Goal: Task Accomplishment & Management: Complete application form

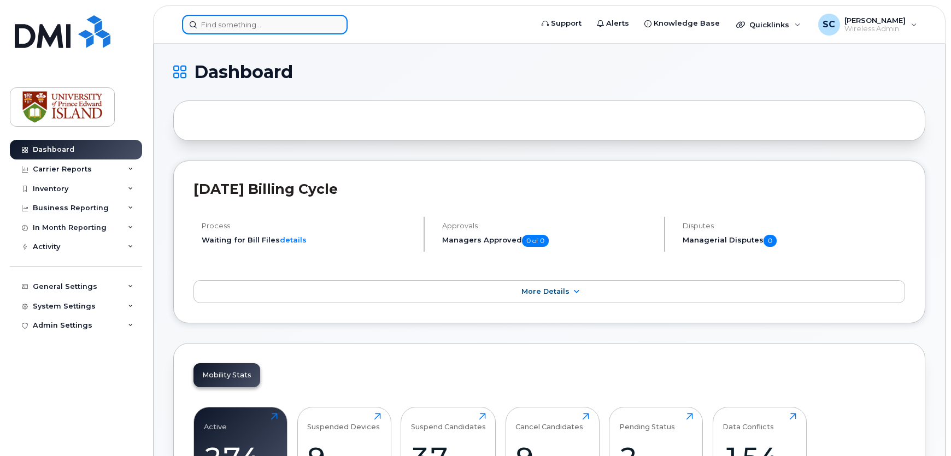
click at [253, 28] on input at bounding box center [265, 25] width 166 height 20
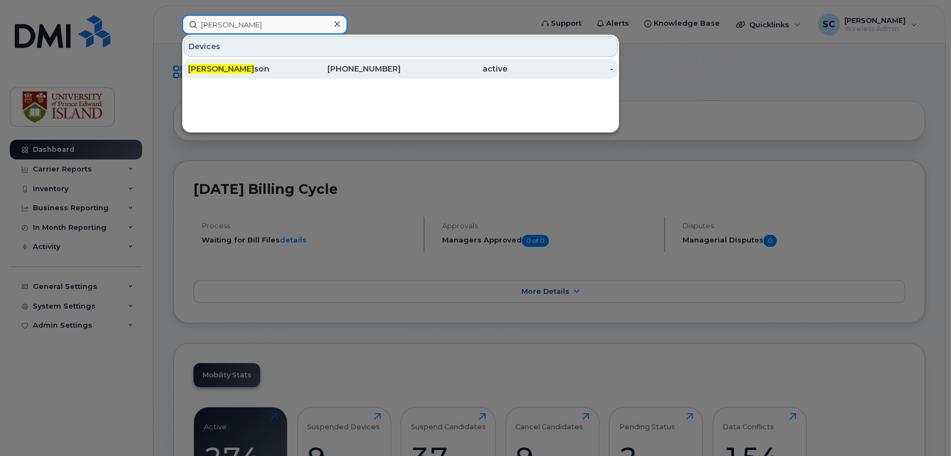
type input "[PERSON_NAME]"
click at [242, 65] on div "[PERSON_NAME] son" at bounding box center [241, 68] width 107 height 11
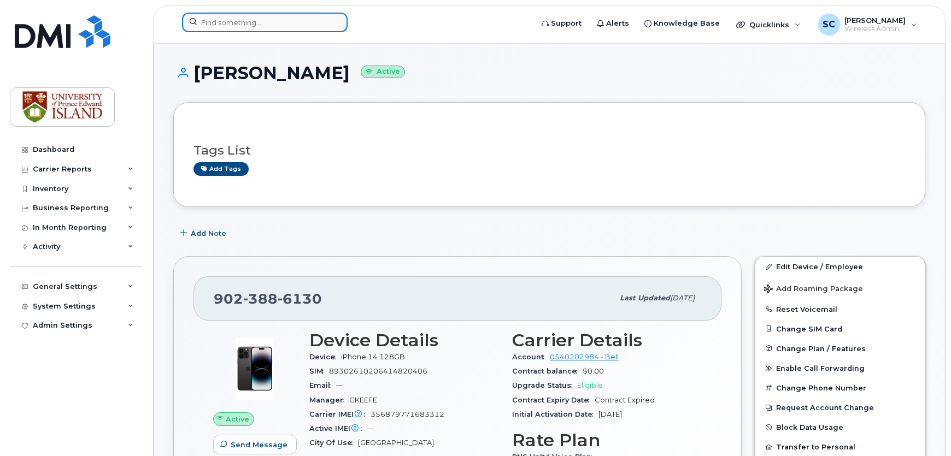
click at [235, 27] on input at bounding box center [265, 23] width 166 height 20
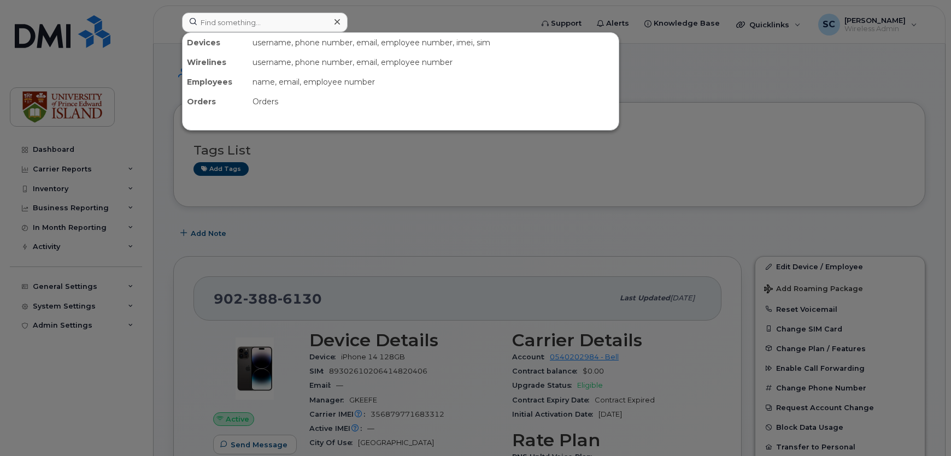
click at [691, 65] on div at bounding box center [475, 228] width 951 height 456
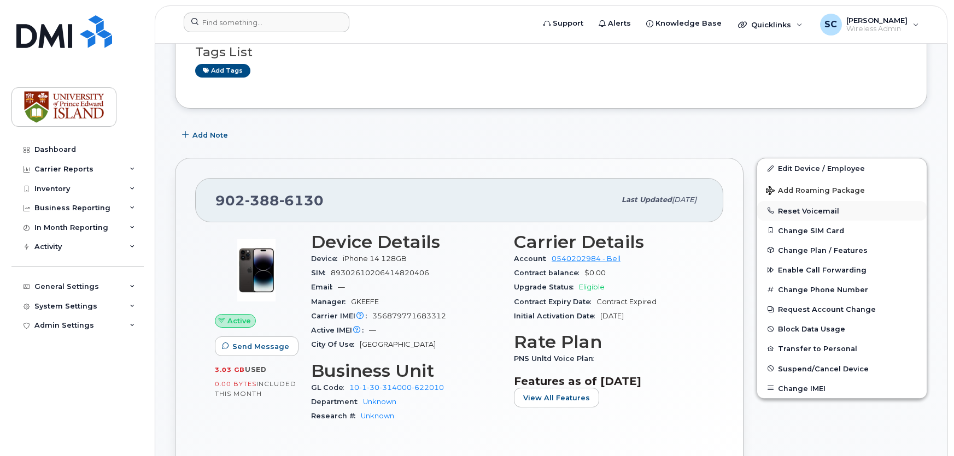
scroll to position [99, 0]
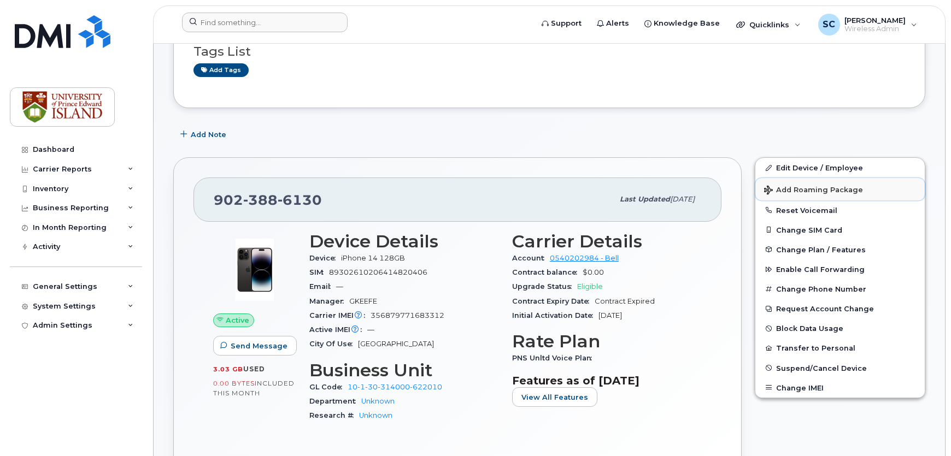
click at [807, 190] on span "Add Roaming Package" at bounding box center [813, 191] width 99 height 10
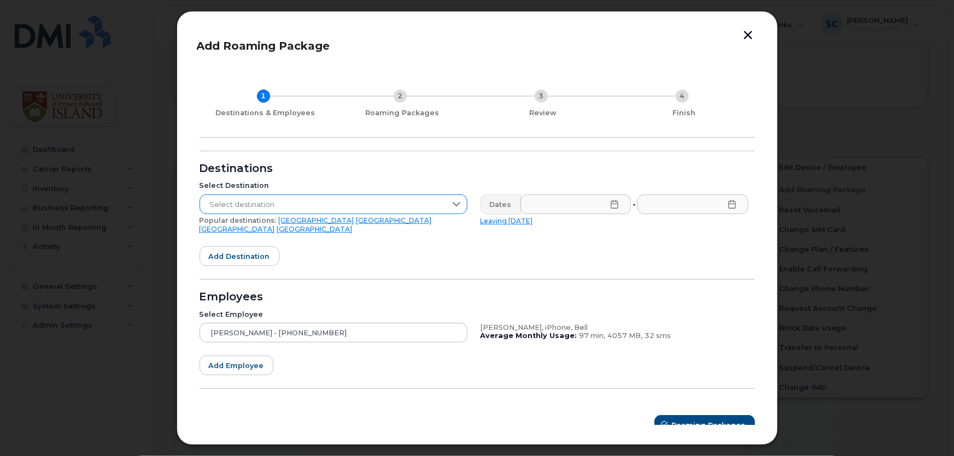
click at [282, 206] on span "Select destination" at bounding box center [323, 205] width 246 height 20
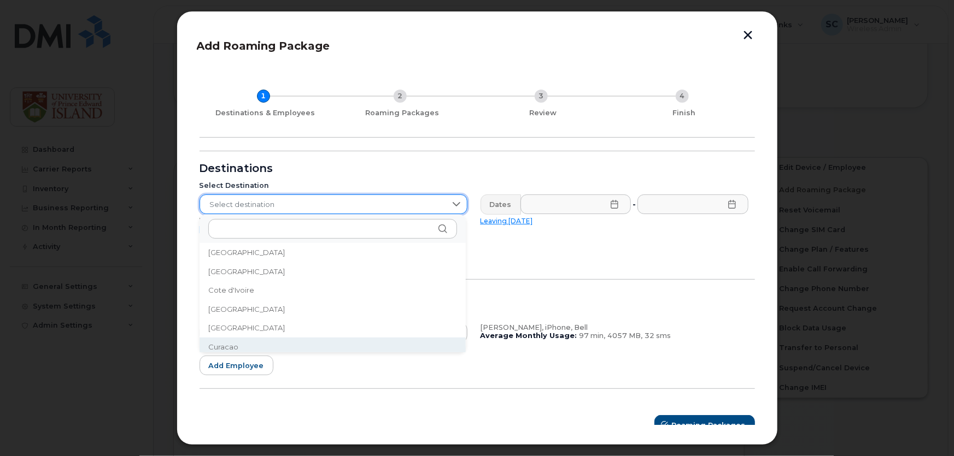
scroll to position [896, 0]
click at [236, 342] on span "Curacao" at bounding box center [223, 343] width 30 height 10
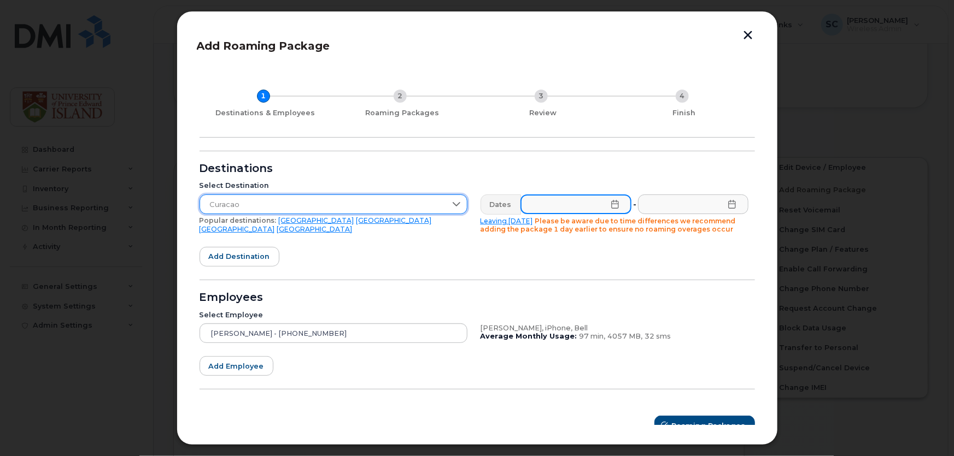
click at [614, 211] on input "text" at bounding box center [575, 205] width 111 height 20
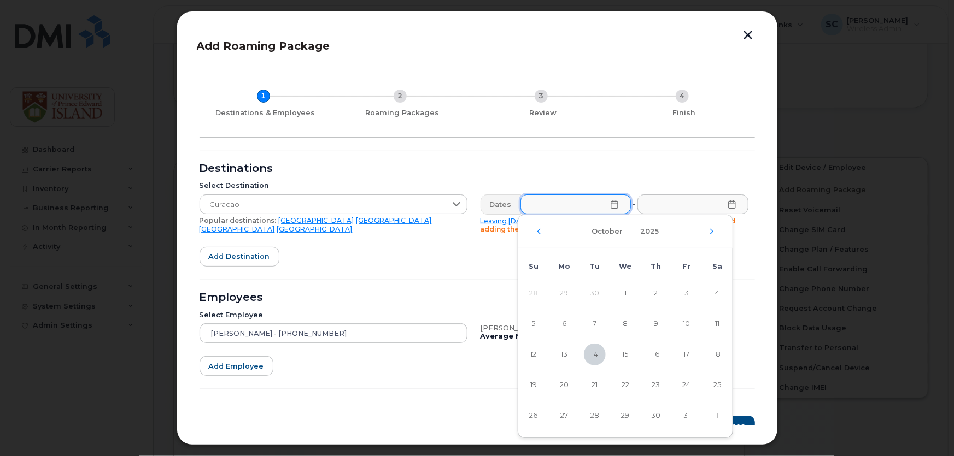
click at [712, 237] on div "October 2025" at bounding box center [625, 231] width 214 height 33
click at [713, 235] on div "October 2025" at bounding box center [625, 231] width 214 height 33
click at [711, 233] on icon "Next Month" at bounding box center [711, 231] width 3 height 5
click at [715, 292] on span "1" at bounding box center [717, 294] width 22 height 22
type input "11/01/2025"
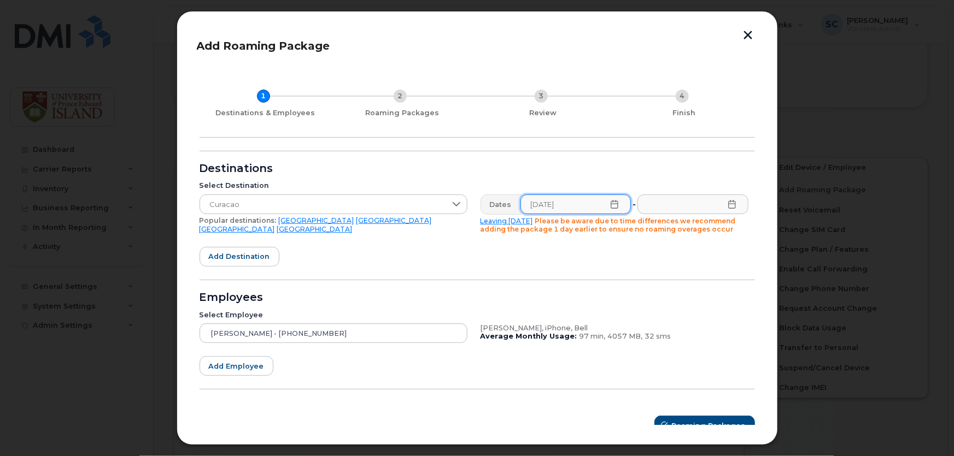
click at [728, 206] on icon at bounding box center [732, 204] width 9 height 9
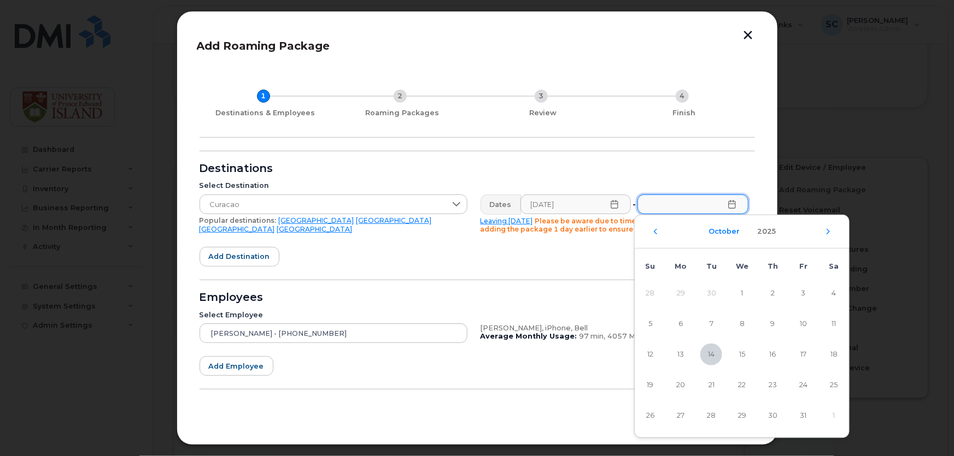
click at [729, 233] on button "October" at bounding box center [724, 232] width 44 height 20
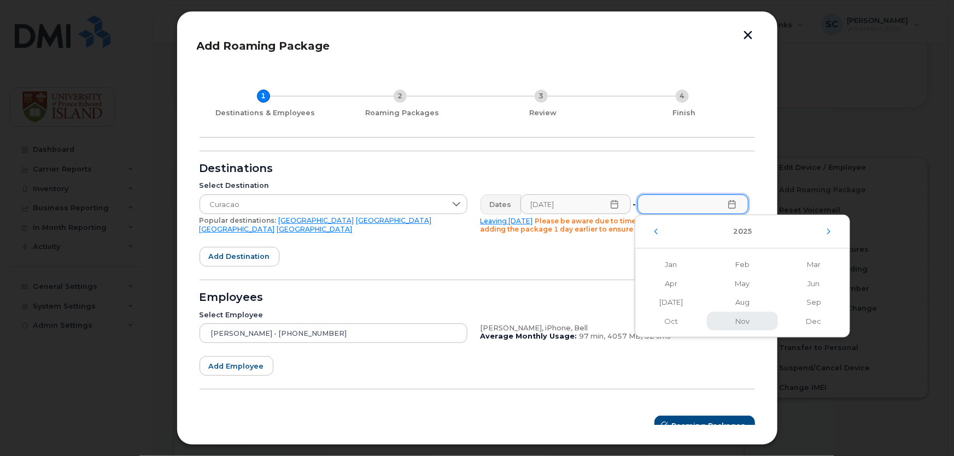
click at [747, 324] on span "Nov" at bounding box center [743, 321] width 72 height 19
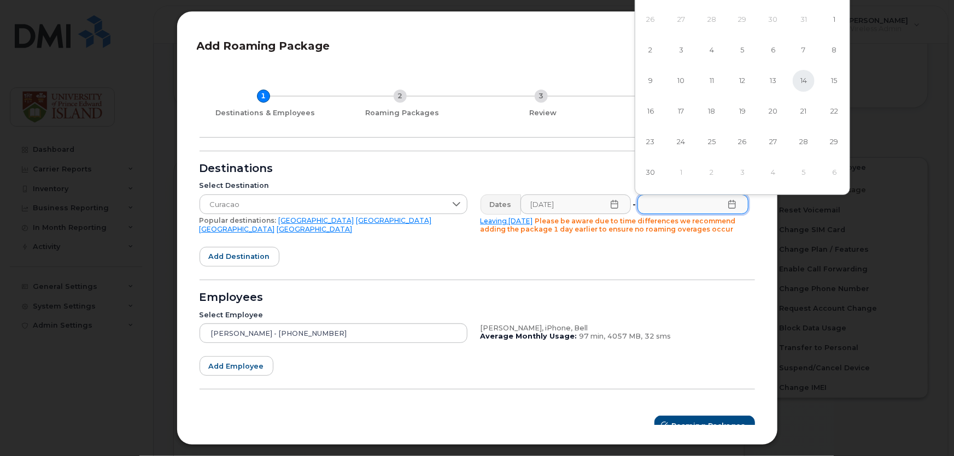
click at [798, 85] on span "14" at bounding box center [804, 81] width 22 height 22
type input "11/14/2025"
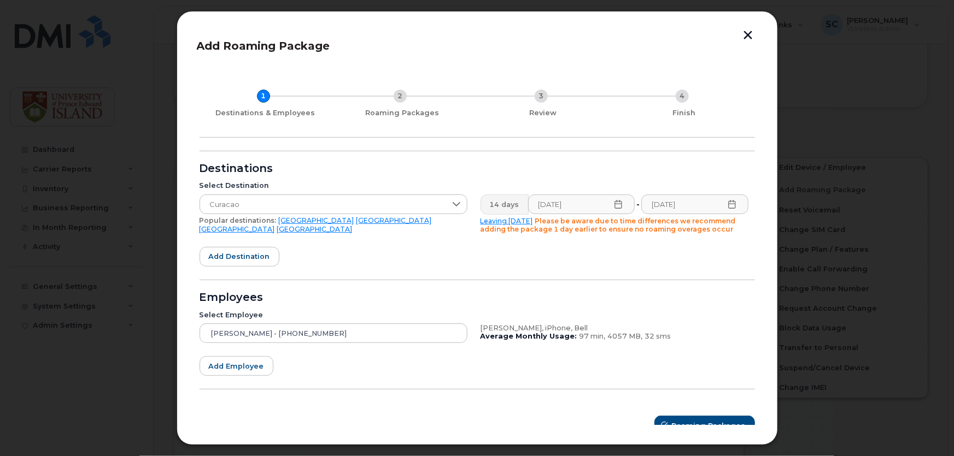
click at [694, 269] on form "Destinations Select Destination Curacao Popular destinations: USA Mexico United…" at bounding box center [477, 293] width 555 height 285
click at [614, 207] on icon at bounding box center [618, 204] width 9 height 9
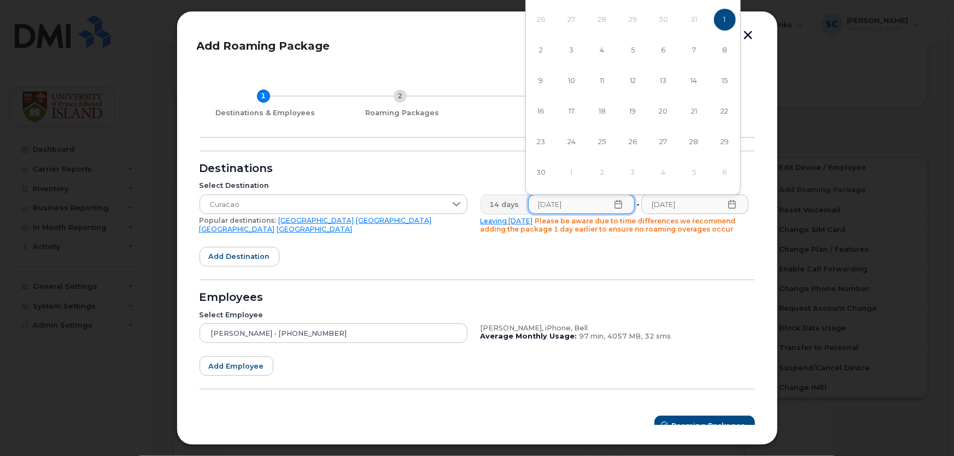
click at [694, 25] on td "31" at bounding box center [694, 19] width 31 height 31
click at [695, 20] on td "31" at bounding box center [694, 19] width 31 height 31
click at [690, 256] on form "Destinations Select Destination Curacao Popular destinations: USA Mexico United…" at bounding box center [477, 293] width 555 height 285
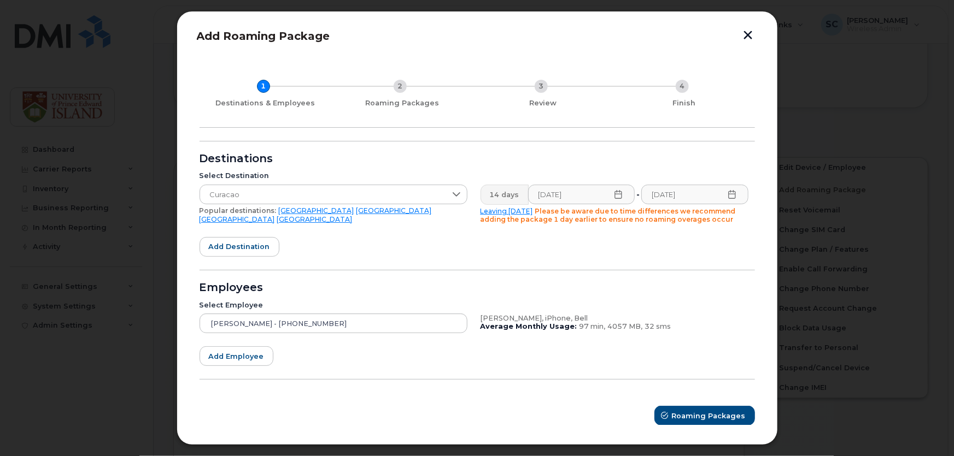
scroll to position [12, 0]
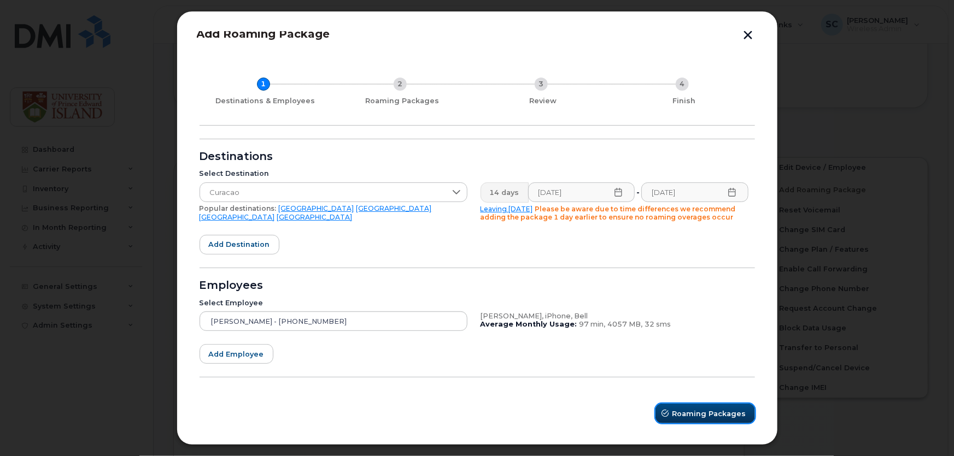
click at [709, 413] on span "Roaming Packages" at bounding box center [709, 414] width 74 height 10
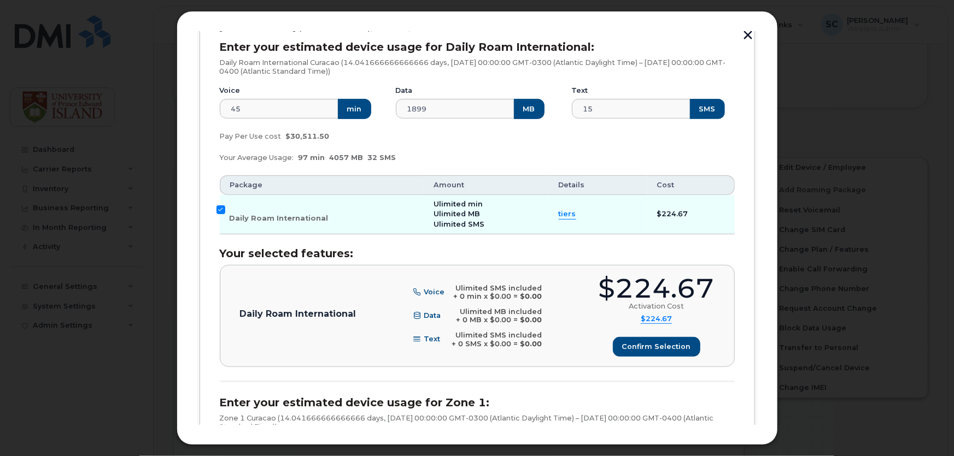
scroll to position [310, 0]
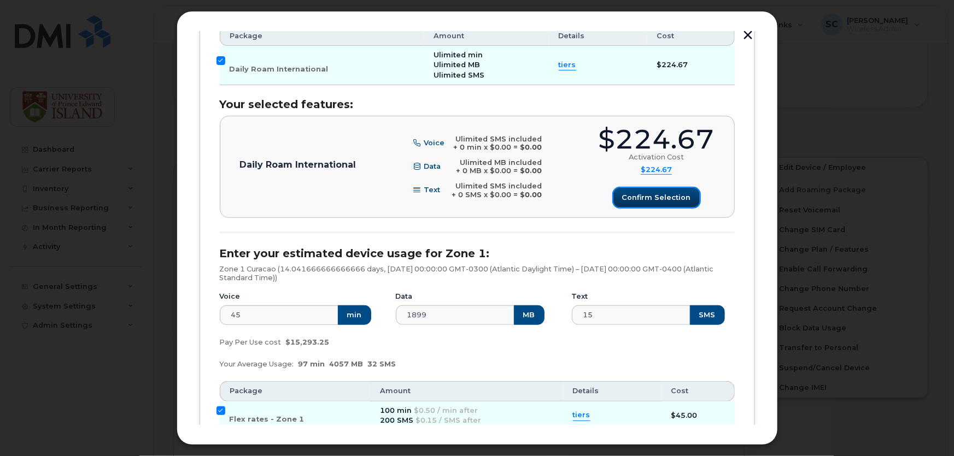
click at [627, 203] on button "Confirm selection" at bounding box center [656, 198] width 86 height 20
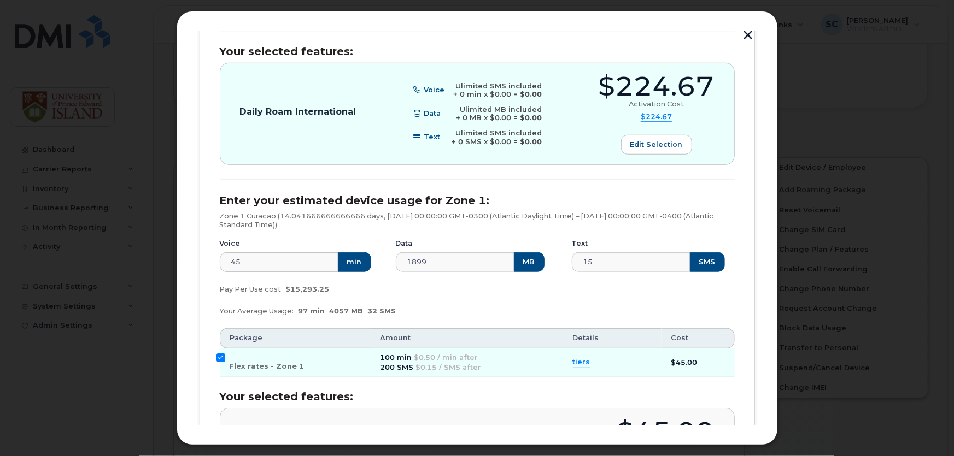
scroll to position [459, 0]
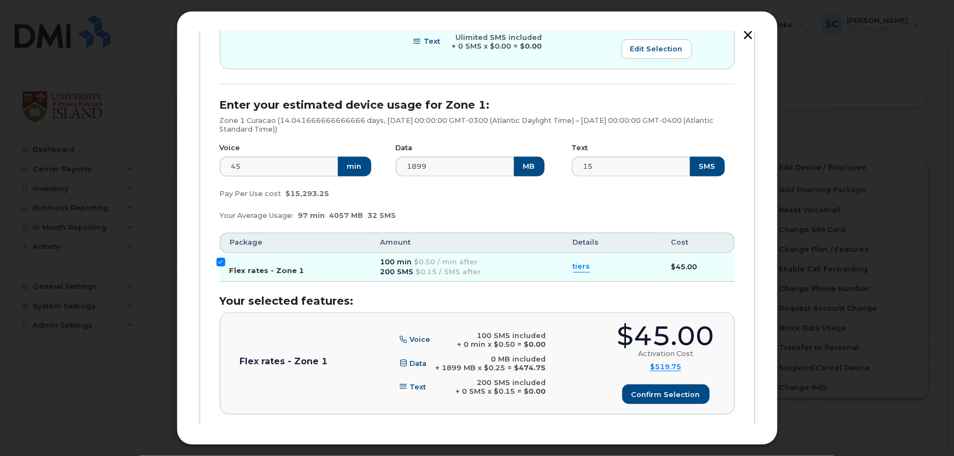
click at [221, 263] on input "Flex rates - Zone 1" at bounding box center [220, 262] width 9 height 9
checkbox input "false"
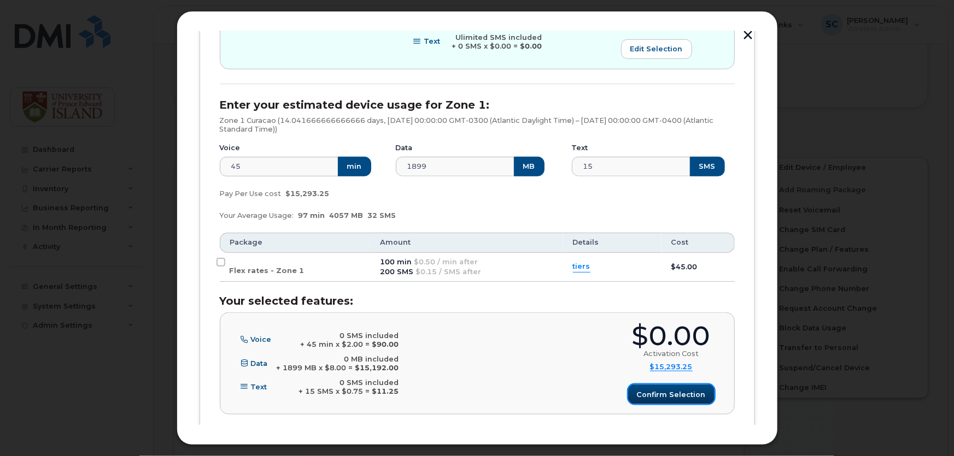
click at [671, 398] on span "Confirm selection" at bounding box center [671, 395] width 69 height 10
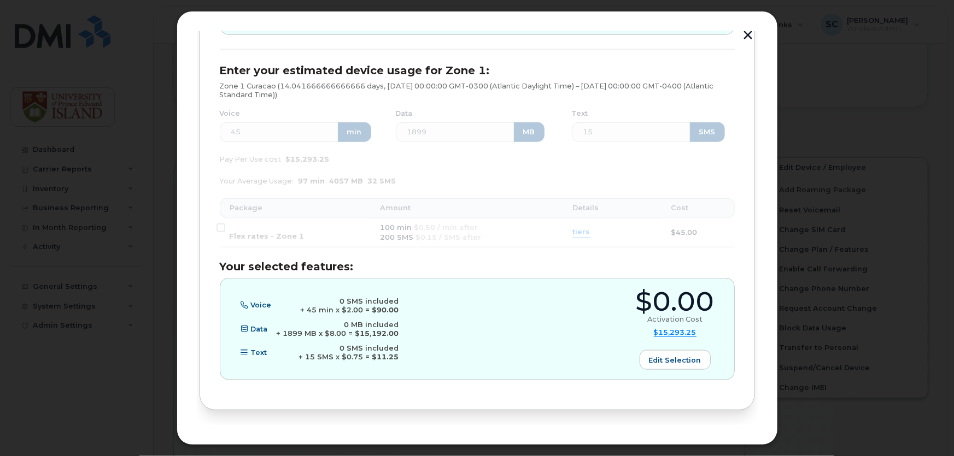
scroll to position [526, 0]
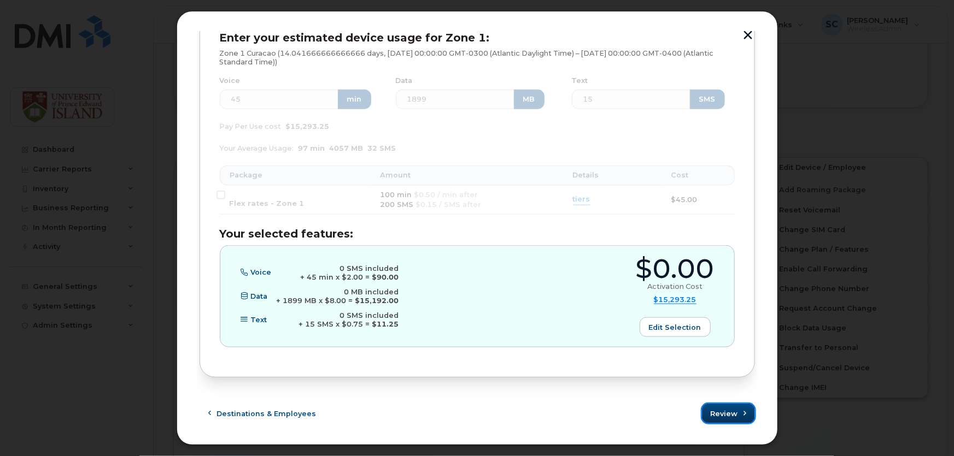
click at [741, 415] on icon "submit" at bounding box center [744, 414] width 7 height 7
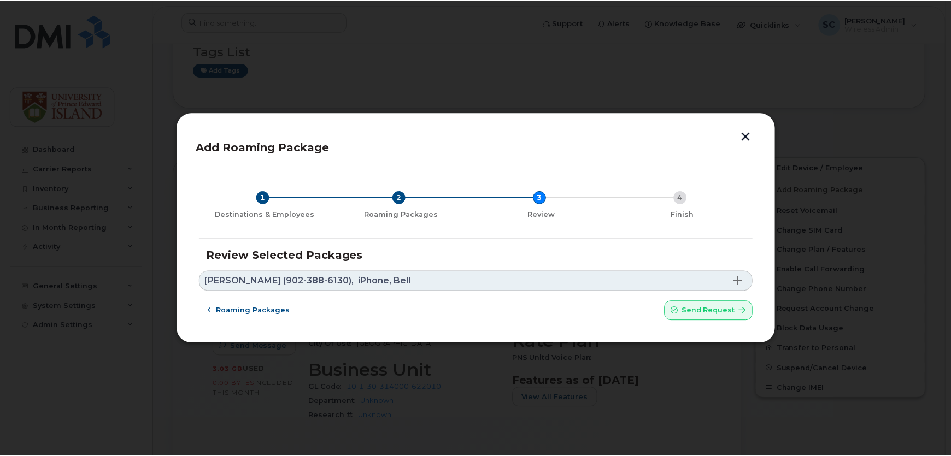
scroll to position [0, 0]
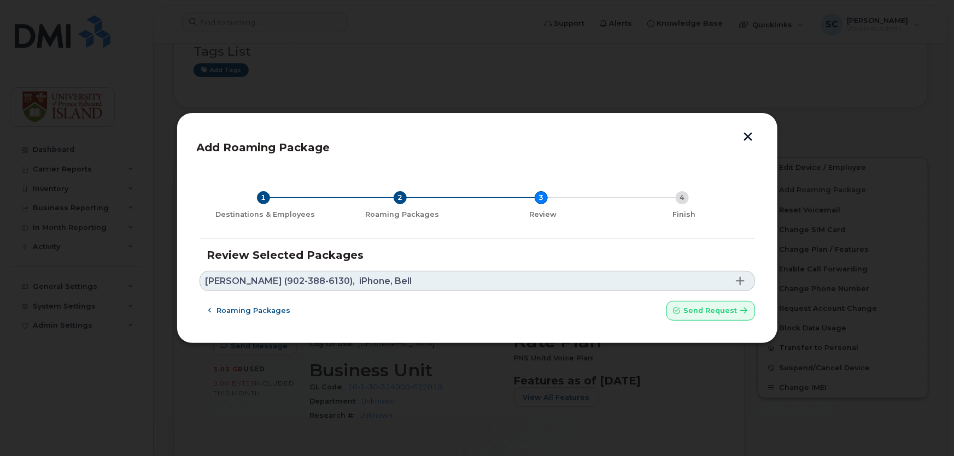
click at [739, 278] on span at bounding box center [740, 281] width 9 height 9
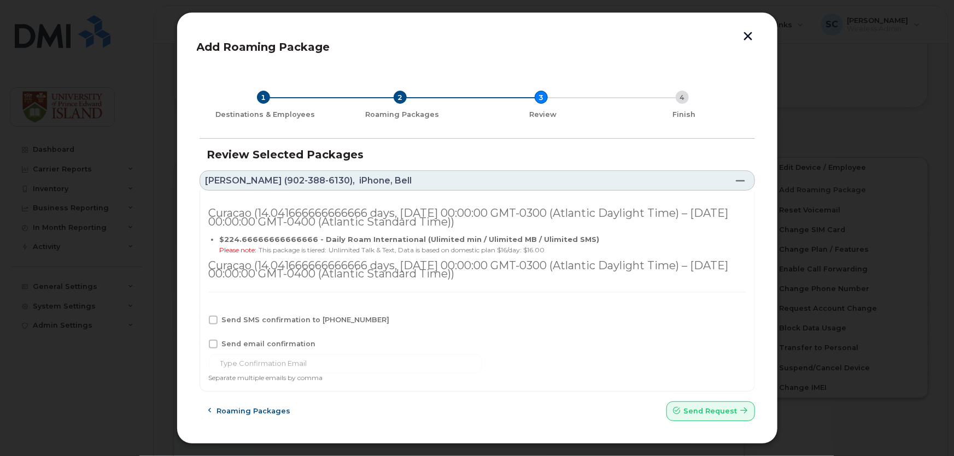
click at [247, 320] on span "Send SMS confirmation to 902-388-6130" at bounding box center [306, 320] width 168 height 8
click at [201, 320] on input "Send SMS confirmation to 902-388-6130" at bounding box center [198, 318] width 5 height 5
checkbox input "true"
click at [244, 340] on span "Send email confirmation" at bounding box center [269, 344] width 94 height 8
click at [201, 340] on input "Send email confirmation" at bounding box center [198, 342] width 5 height 5
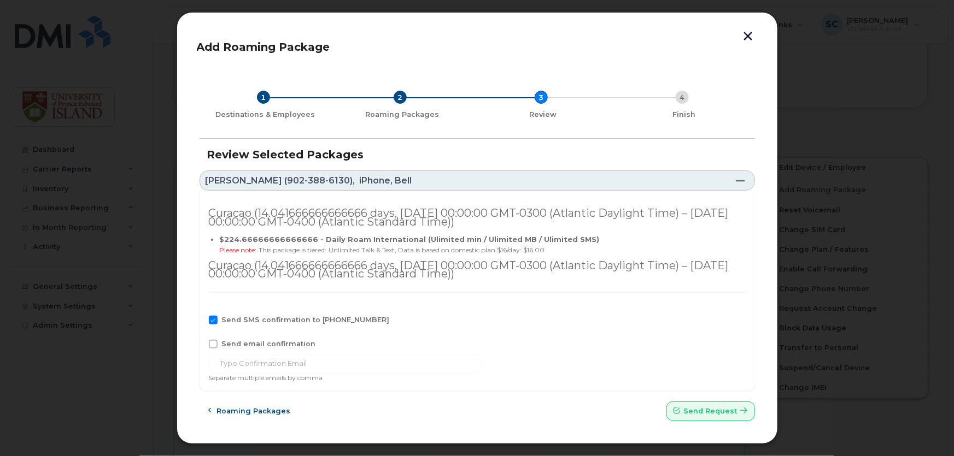
checkbox input "true"
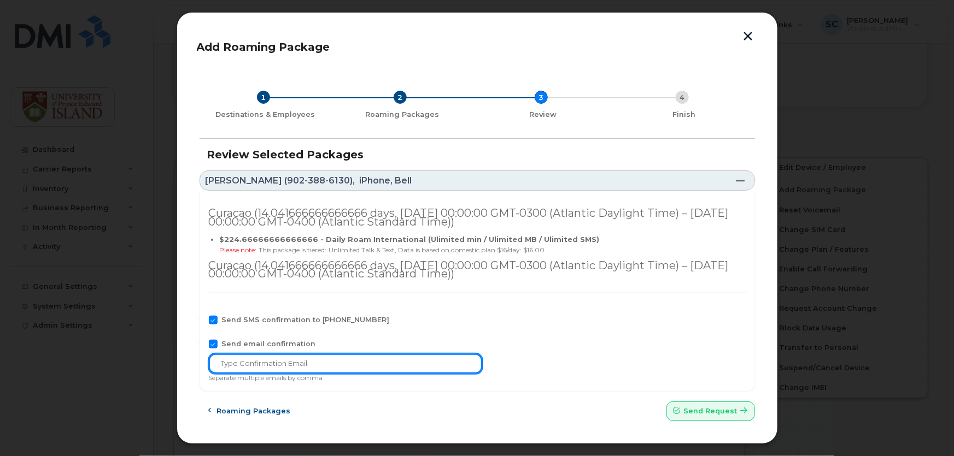
click at [265, 361] on input "text" at bounding box center [345, 364] width 273 height 20
paste input "tjudson@upei.ca"
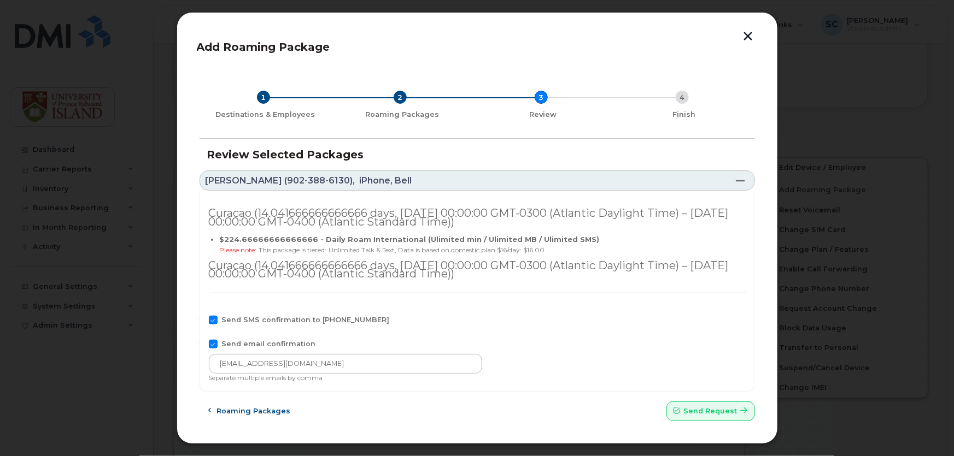
click at [541, 350] on div "Curacao (14.041666666666666 days, Sat Nov 01 2025 00:00:00 GMT-0300 (Atlantic D…" at bounding box center [477, 291] width 555 height 201
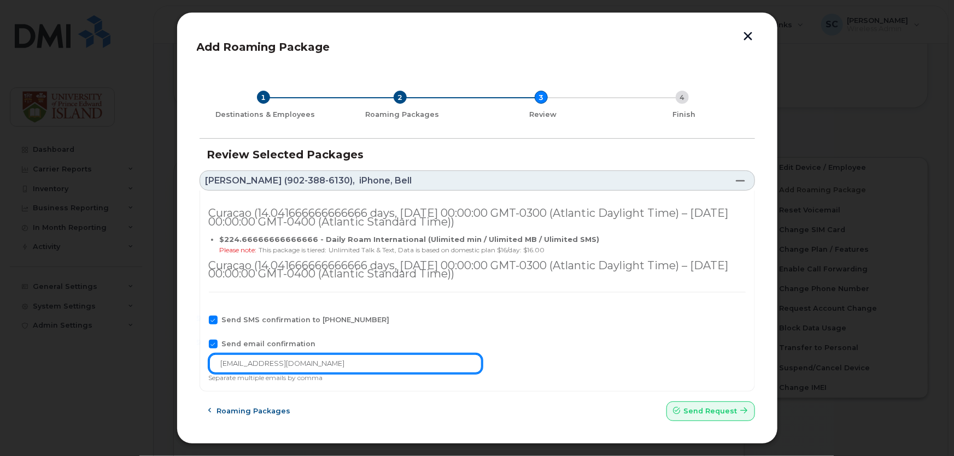
click at [224, 366] on input "tjudson@upei.ca" at bounding box center [345, 364] width 273 height 20
type input "Tjudson@upei.ca"
drag, startPoint x: 337, startPoint y: 362, endPoint x: 172, endPoint y: 347, distance: 165.8
click at [172, 347] on div "Add Roaming Package 1 Destinations & Employees 2 Roaming Packages 3 Review 4 Fi…" at bounding box center [477, 228] width 954 height 456
type input "t"
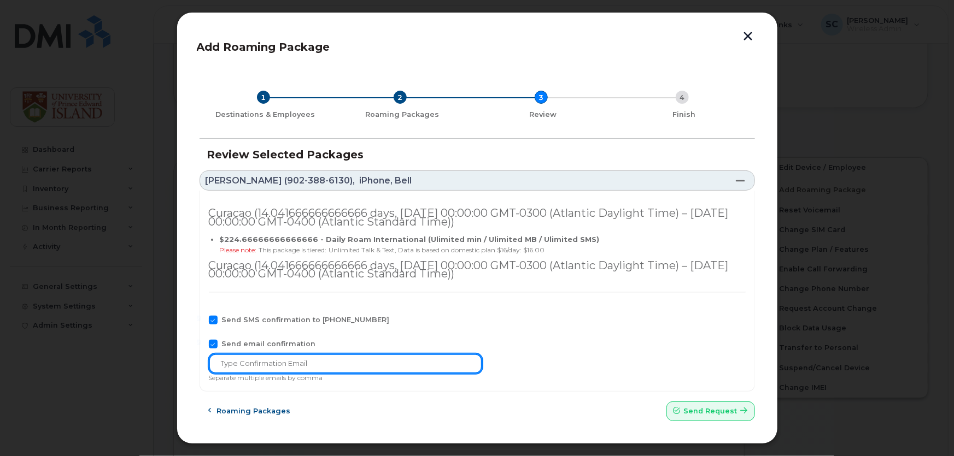
type input "T"
type input "tjudson@upei.ca"
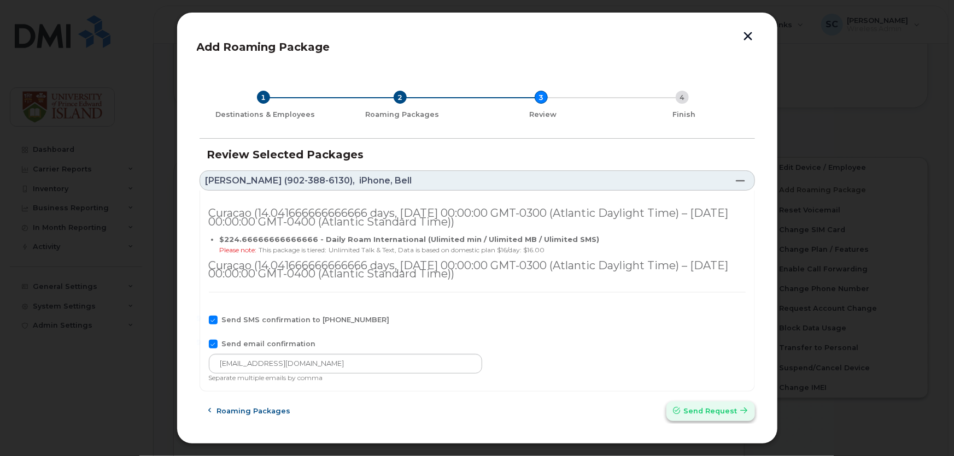
click at [737, 415] on button "Send request" at bounding box center [710, 412] width 89 height 20
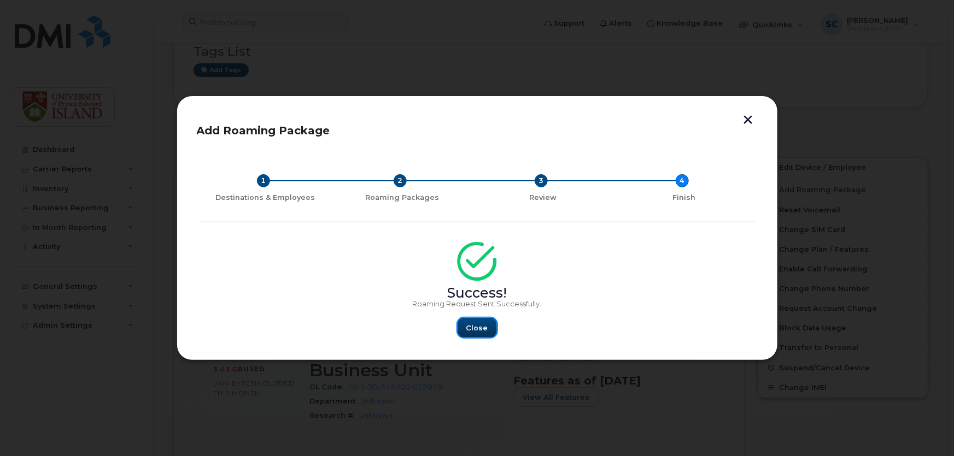
click at [490, 327] on button "Close" at bounding box center [477, 328] width 39 height 20
